Goal: Information Seeking & Learning: Check status

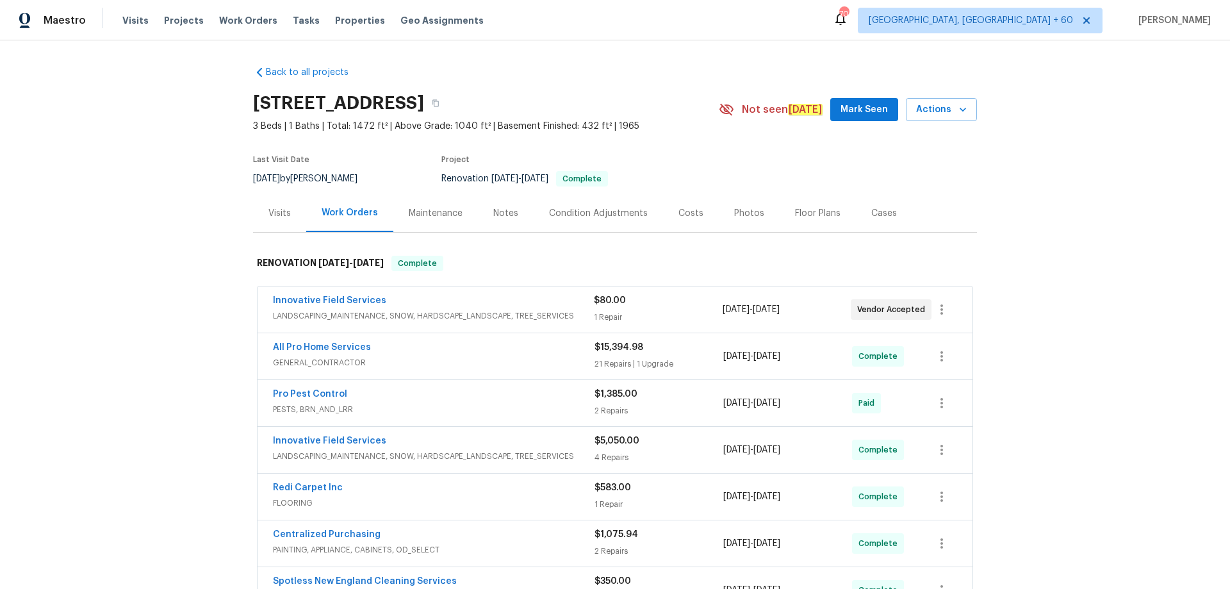
click at [273, 215] on div "Visits" at bounding box center [279, 213] width 22 height 13
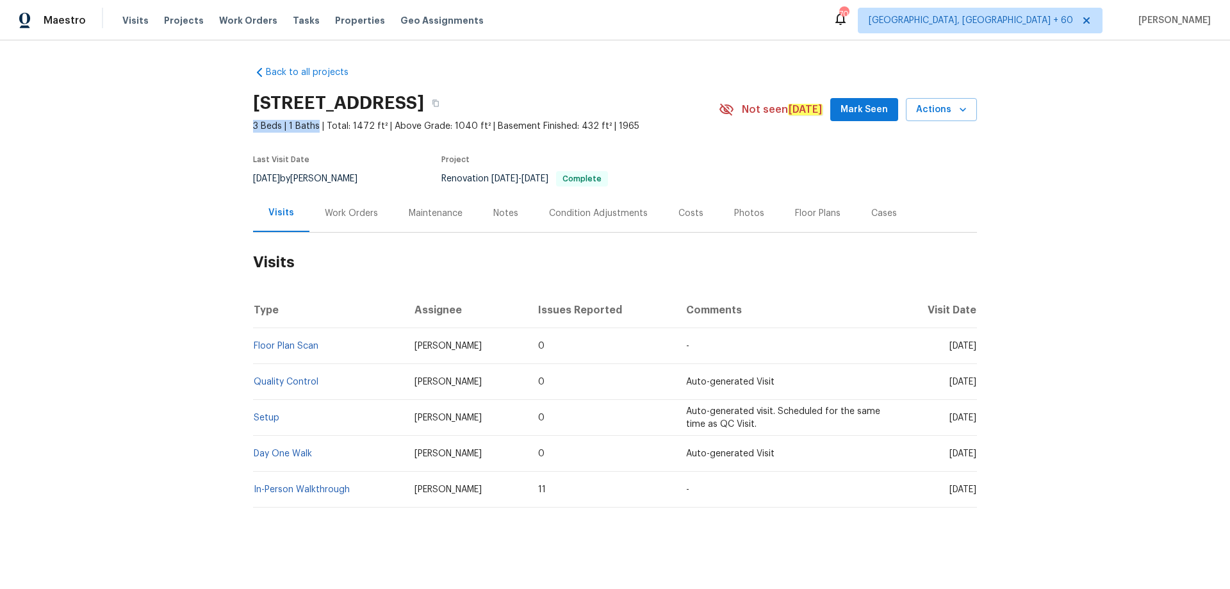
drag, startPoint x: 243, startPoint y: 127, endPoint x: 311, endPoint y: 126, distance: 67.9
click at [311, 126] on div "Back to all projects [STREET_ADDRESS] 3 Beds | 1 Baths | Total: 1472 ft² | Abov…" at bounding box center [615, 314] width 1230 height 548
click at [348, 213] on div "Work Orders" at bounding box center [351, 213] width 53 height 13
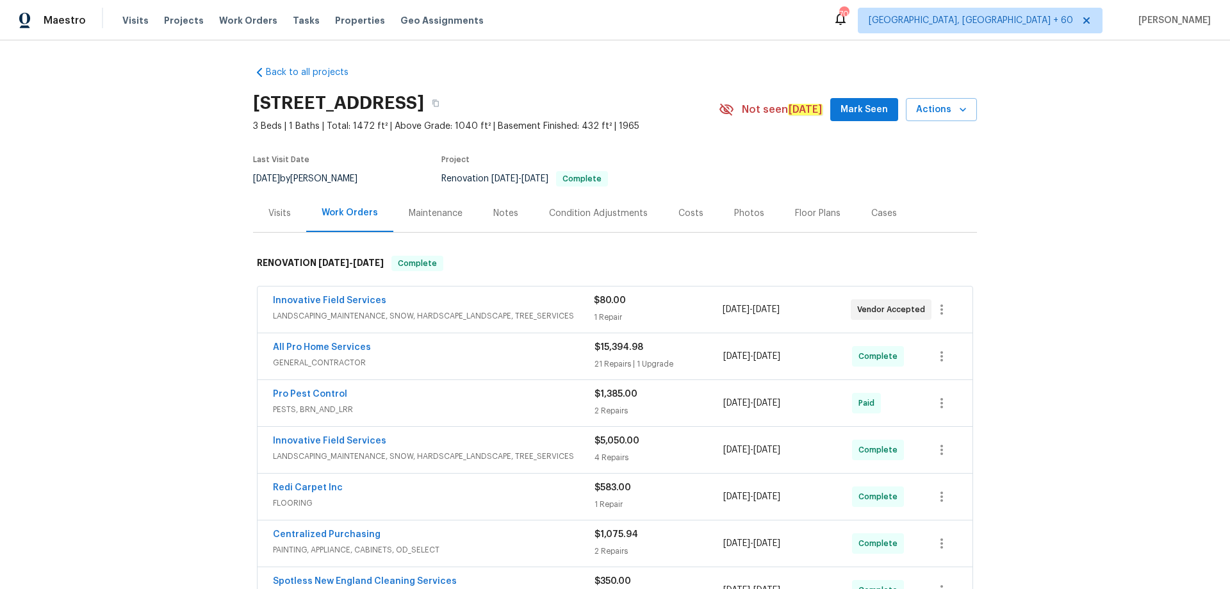
click at [268, 201] on div "Visits" at bounding box center [279, 213] width 53 height 38
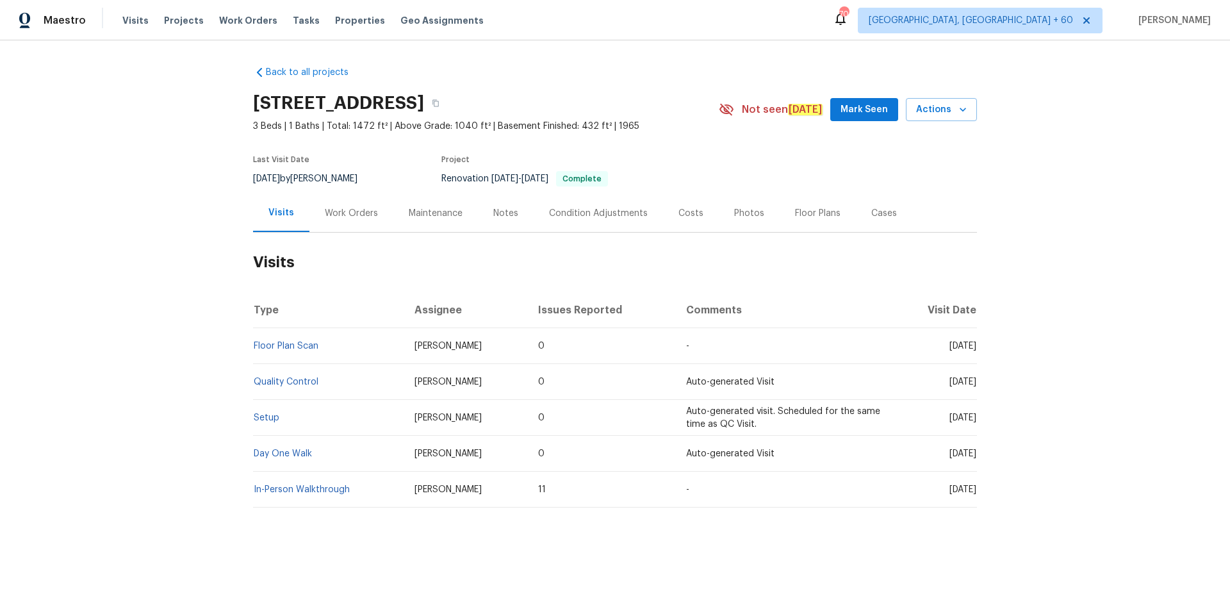
click at [266, 424] on td "Setup" at bounding box center [328, 418] width 151 height 36
click at [266, 421] on link "Setup" at bounding box center [267, 417] width 26 height 9
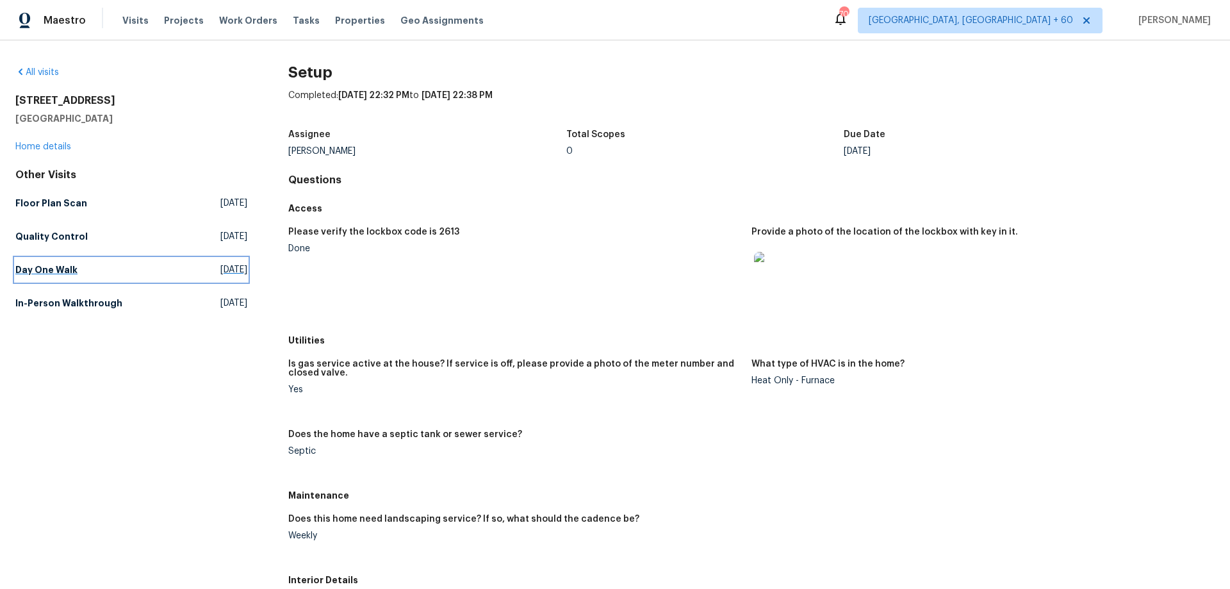
click at [51, 279] on link "Day One Walk Wed, Sep 03 2025" at bounding box center [131, 269] width 232 height 23
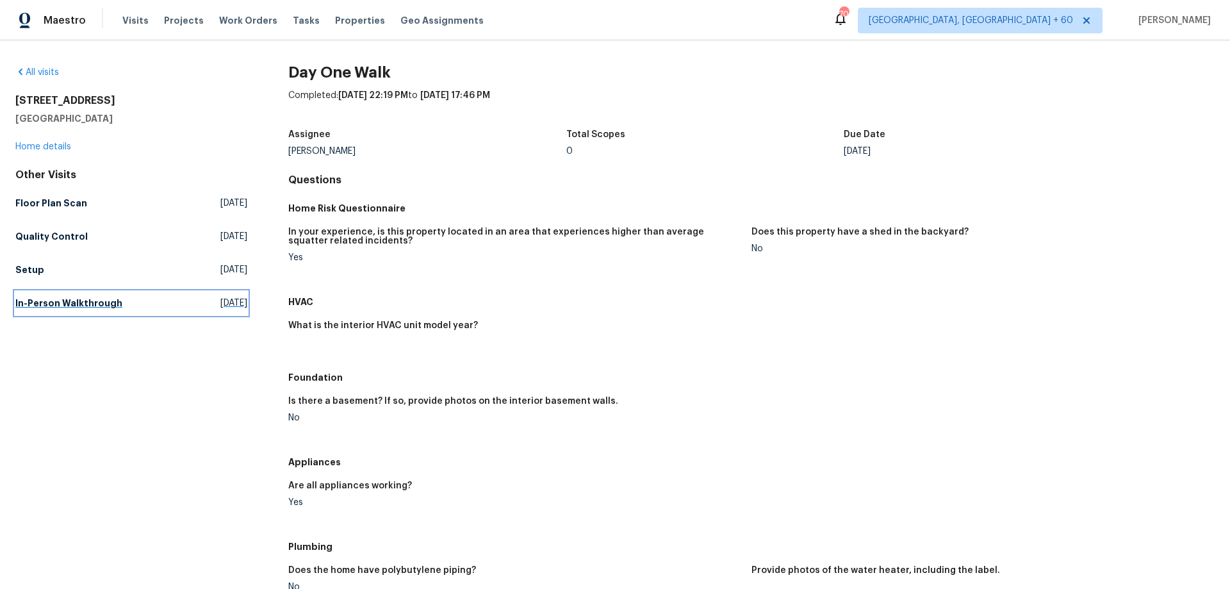
click at [49, 304] on h5 "In-Person Walkthrough" at bounding box center [68, 302] width 107 height 13
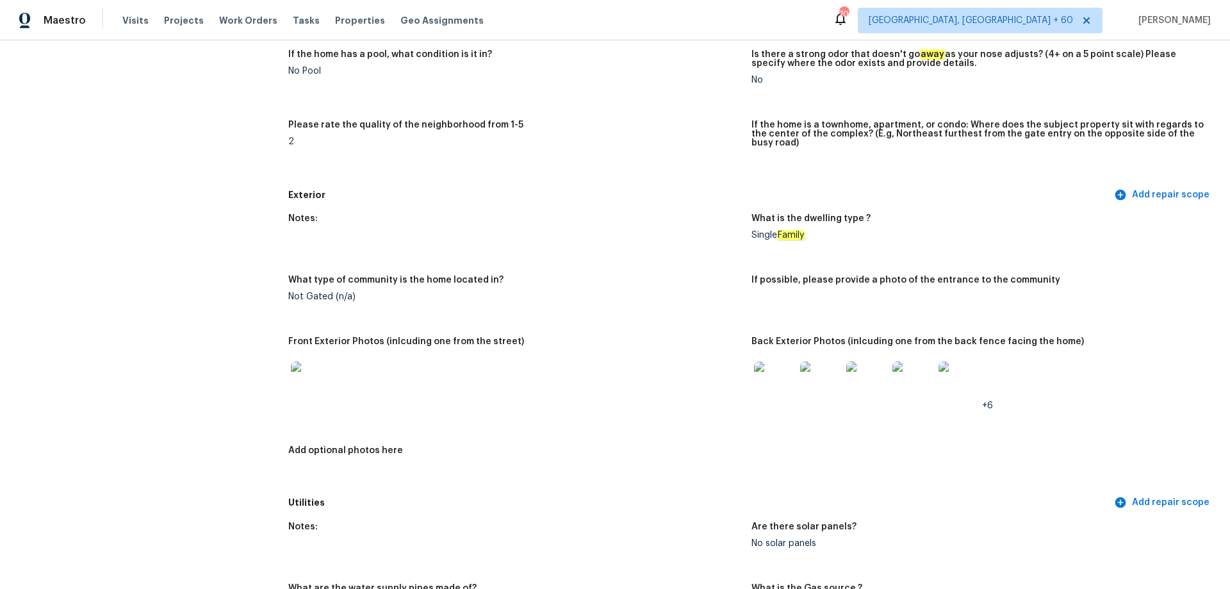
scroll to position [192, 0]
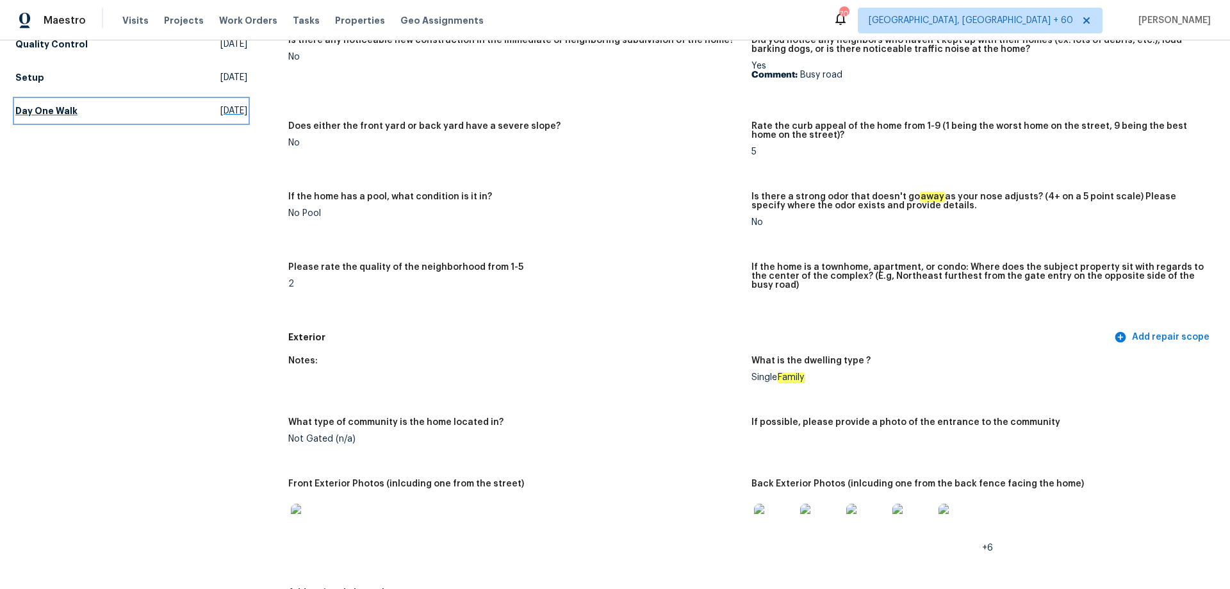
click at [26, 108] on h5 "Day One Walk" at bounding box center [46, 110] width 62 height 13
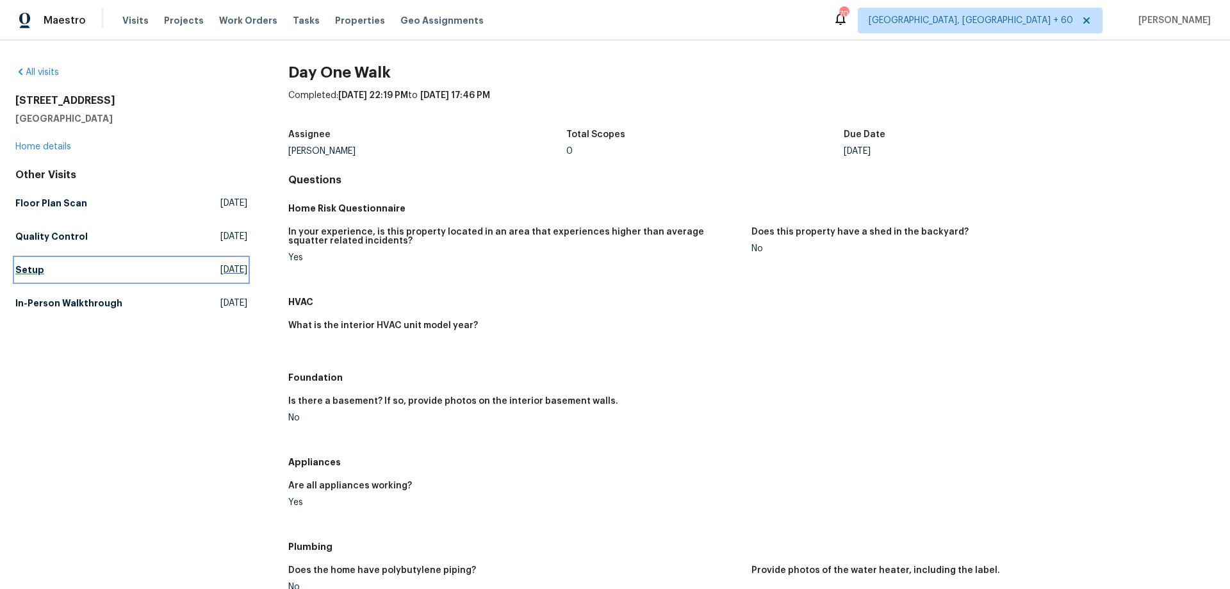
click at [26, 273] on h5 "Setup" at bounding box center [29, 269] width 29 height 13
